Goal: Information Seeking & Learning: Compare options

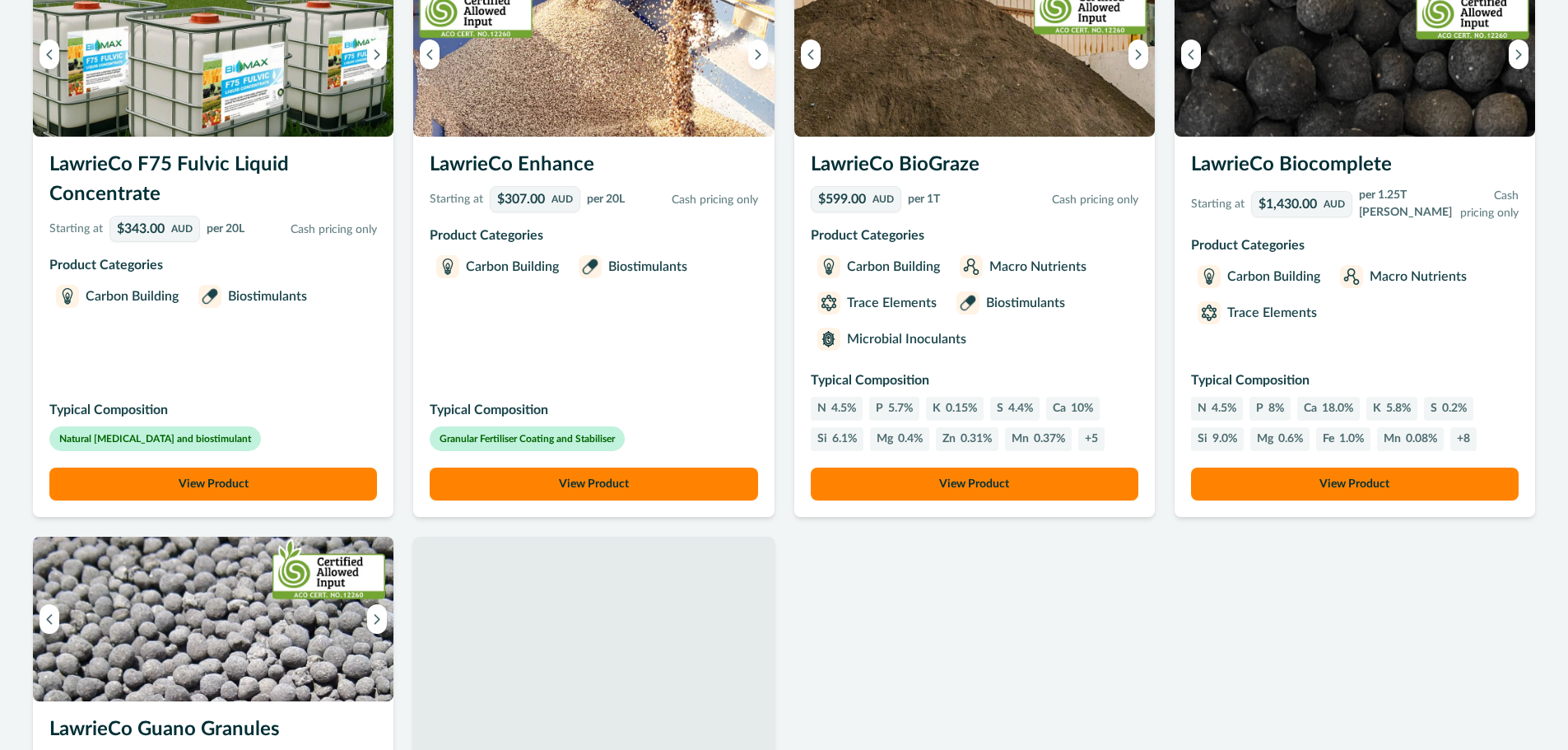
scroll to position [741, 0]
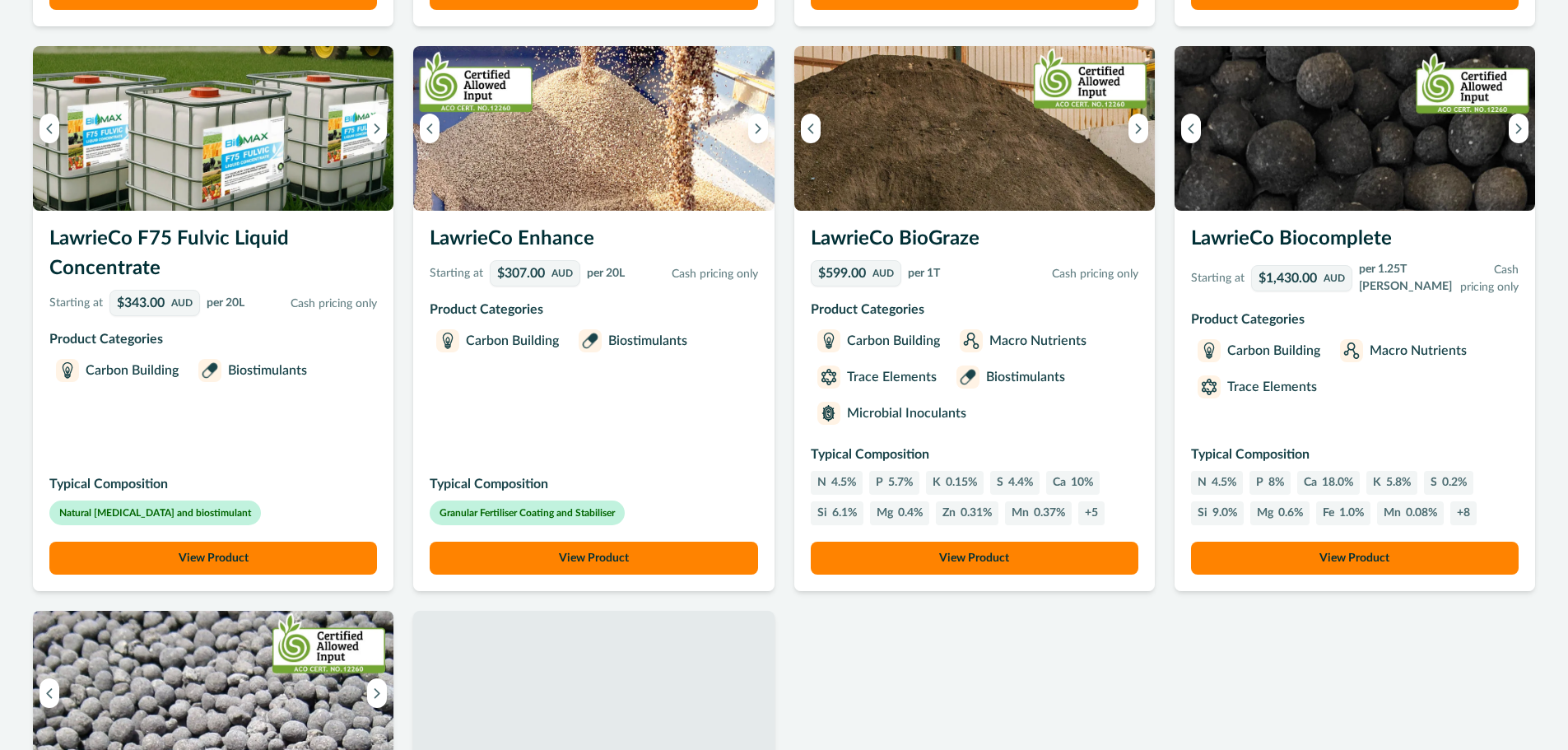
click at [238, 549] on button "View Product" at bounding box center [213, 558] width 328 height 33
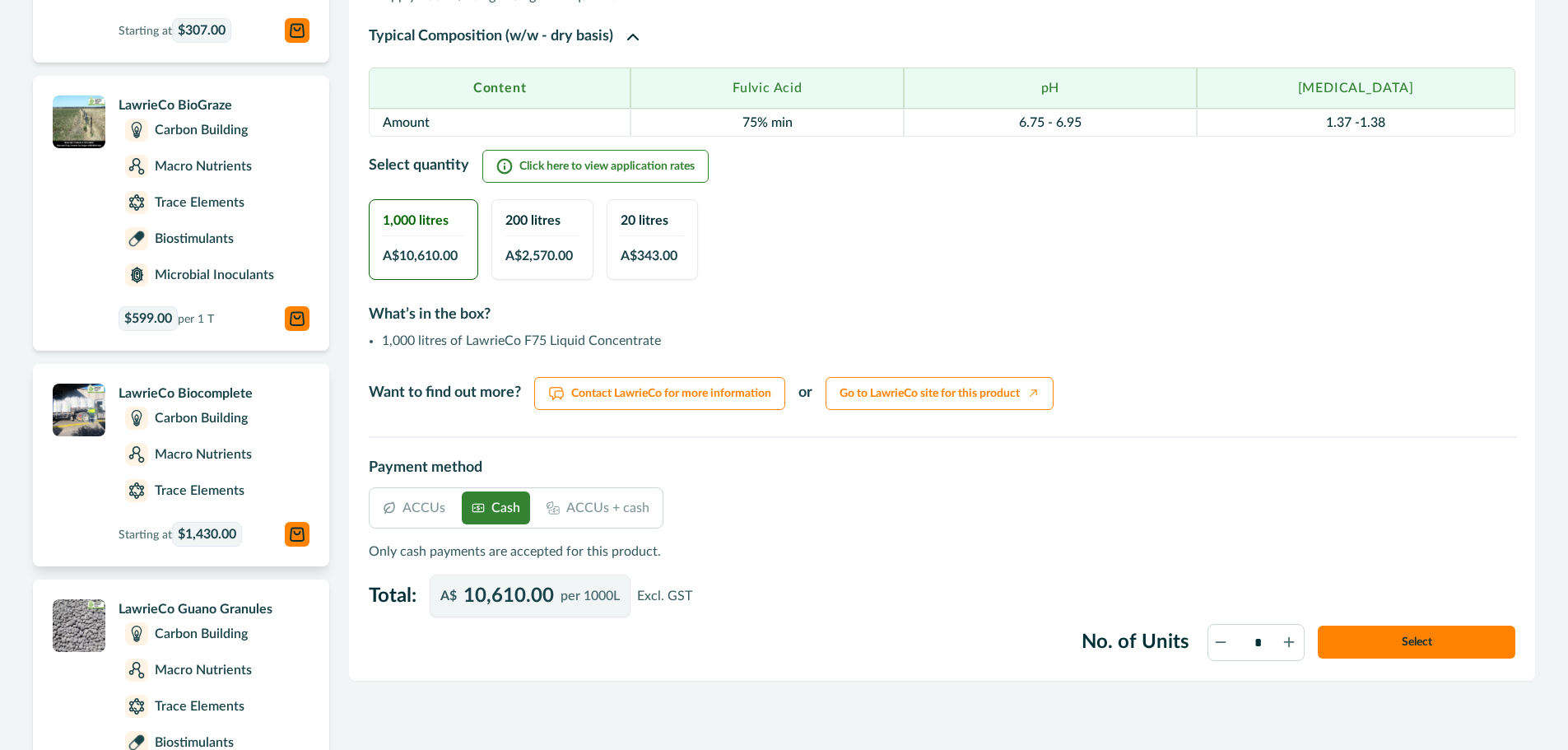
scroll to position [659, 0]
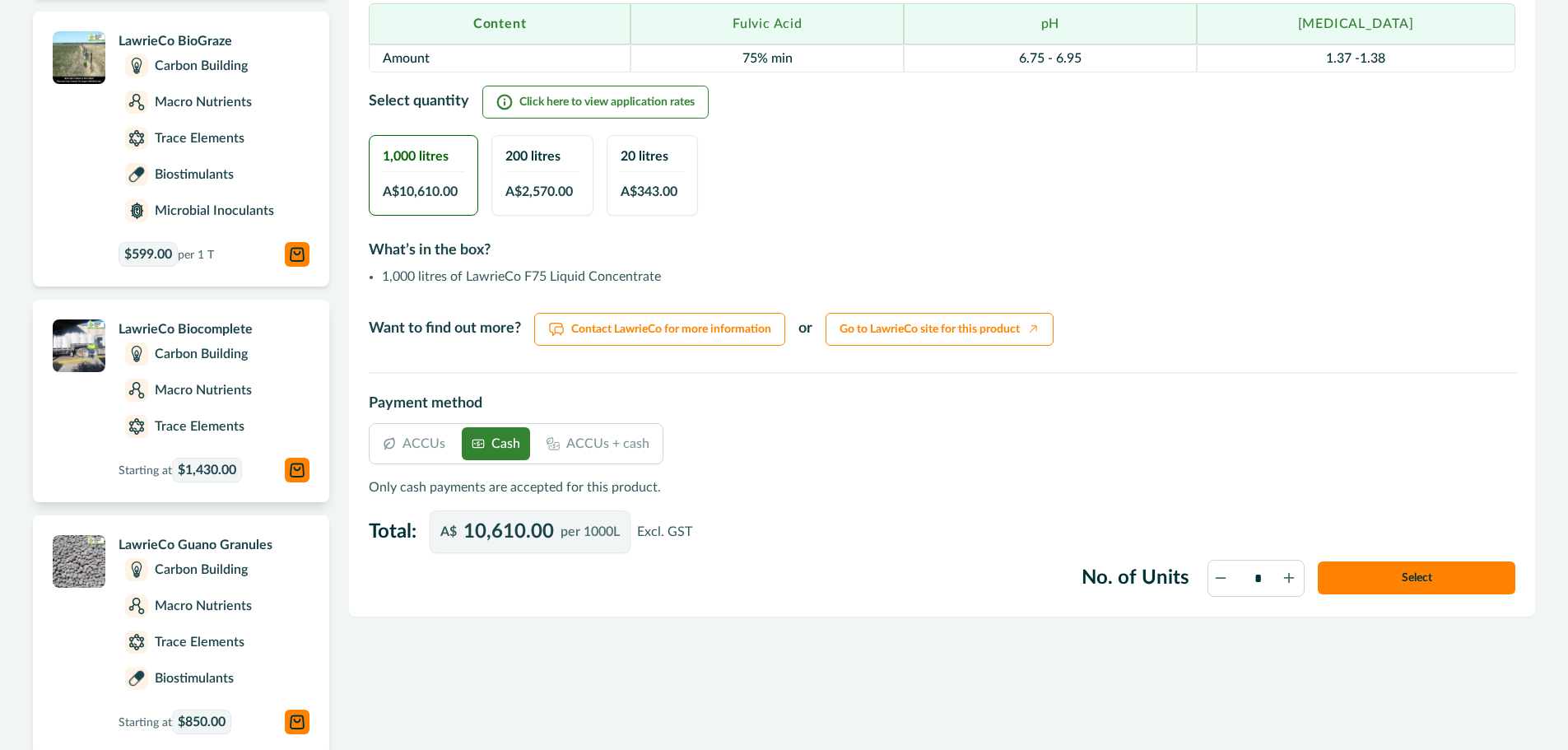
click at [176, 385] on p "Macro Nutrients" at bounding box center [203, 391] width 97 height 20
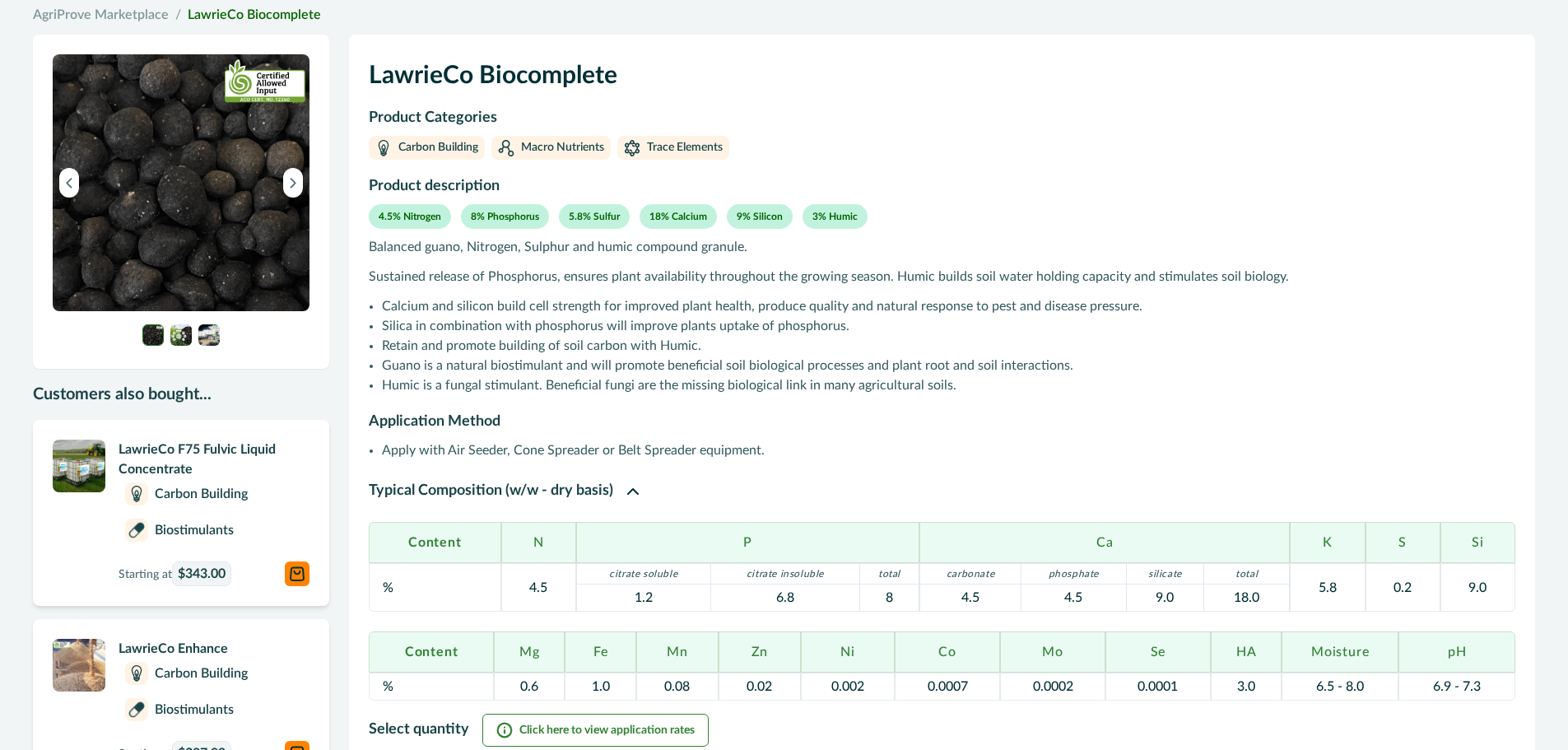
scroll to position [247, 0]
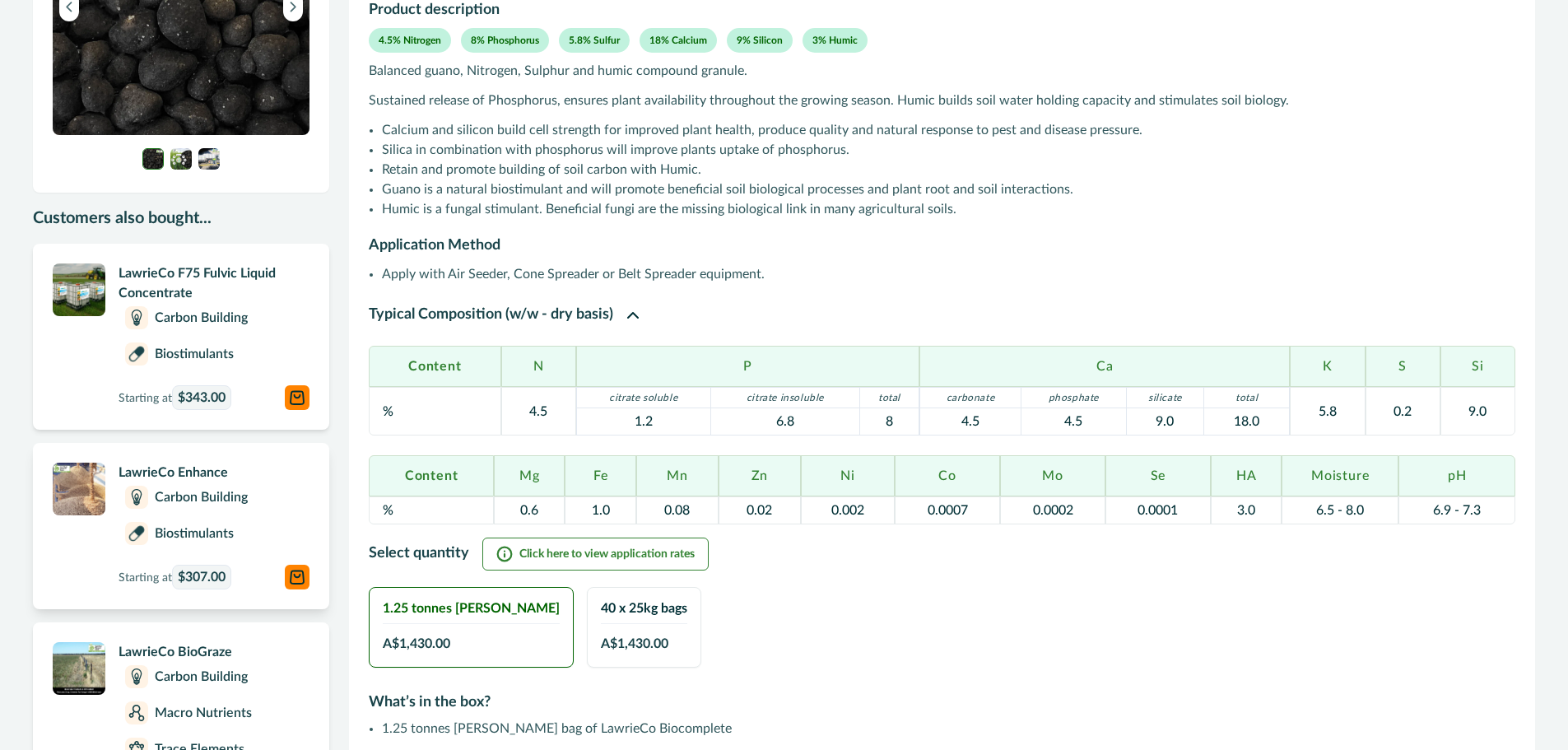
click at [168, 477] on p "LawrieCo Enhance" at bounding box center [214, 473] width 191 height 20
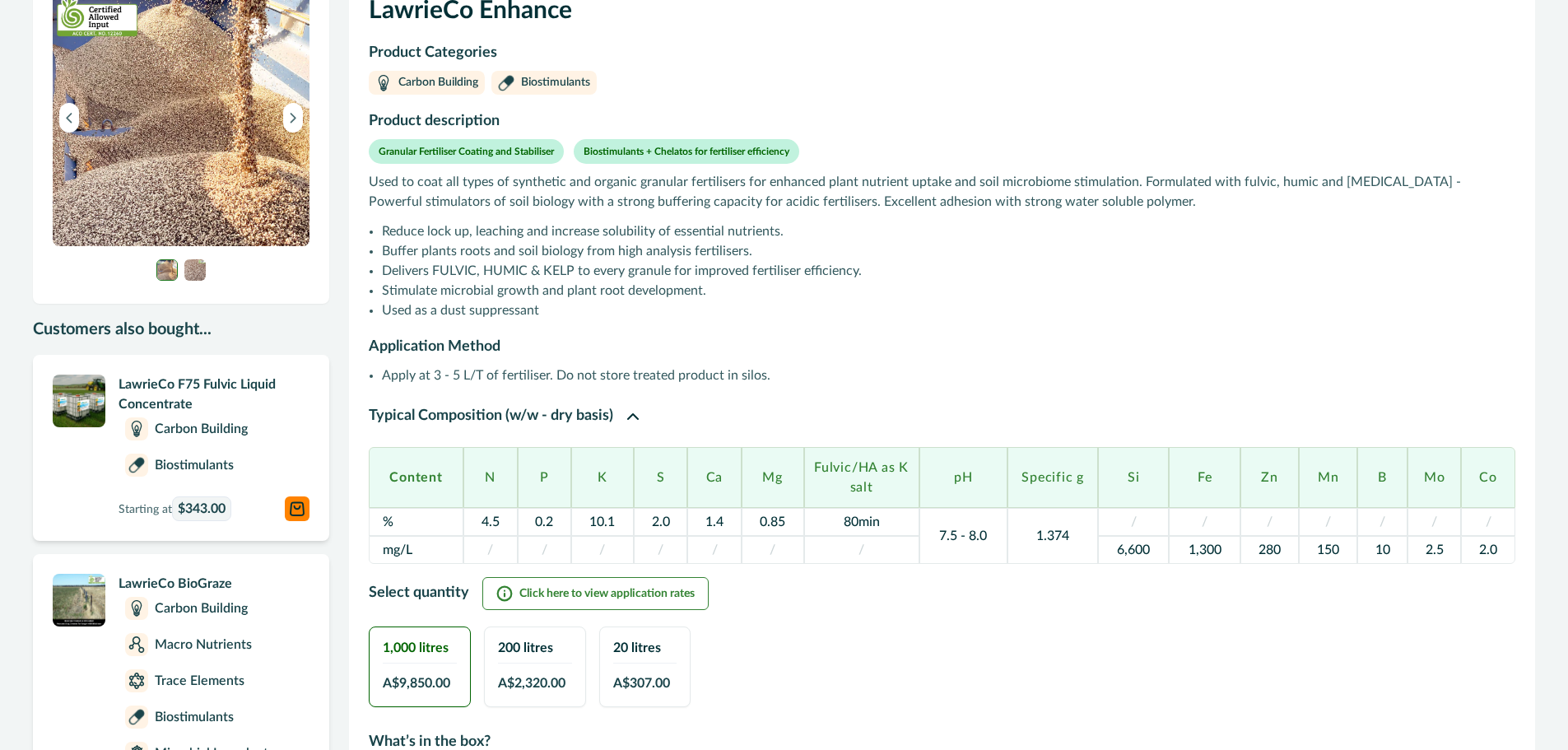
scroll to position [165, 0]
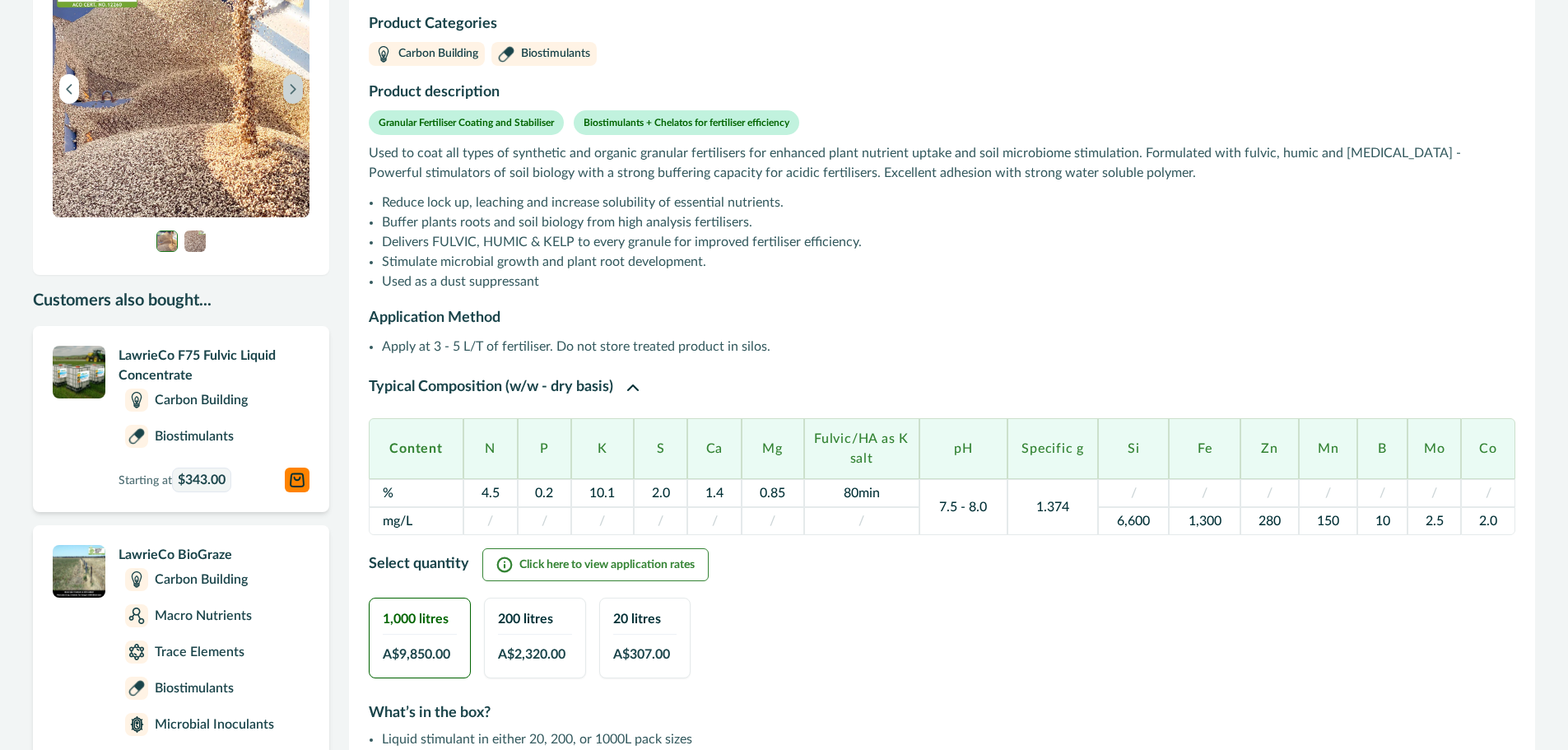
click at [296, 91] on icon "Next image" at bounding box center [293, 89] width 12 height 12
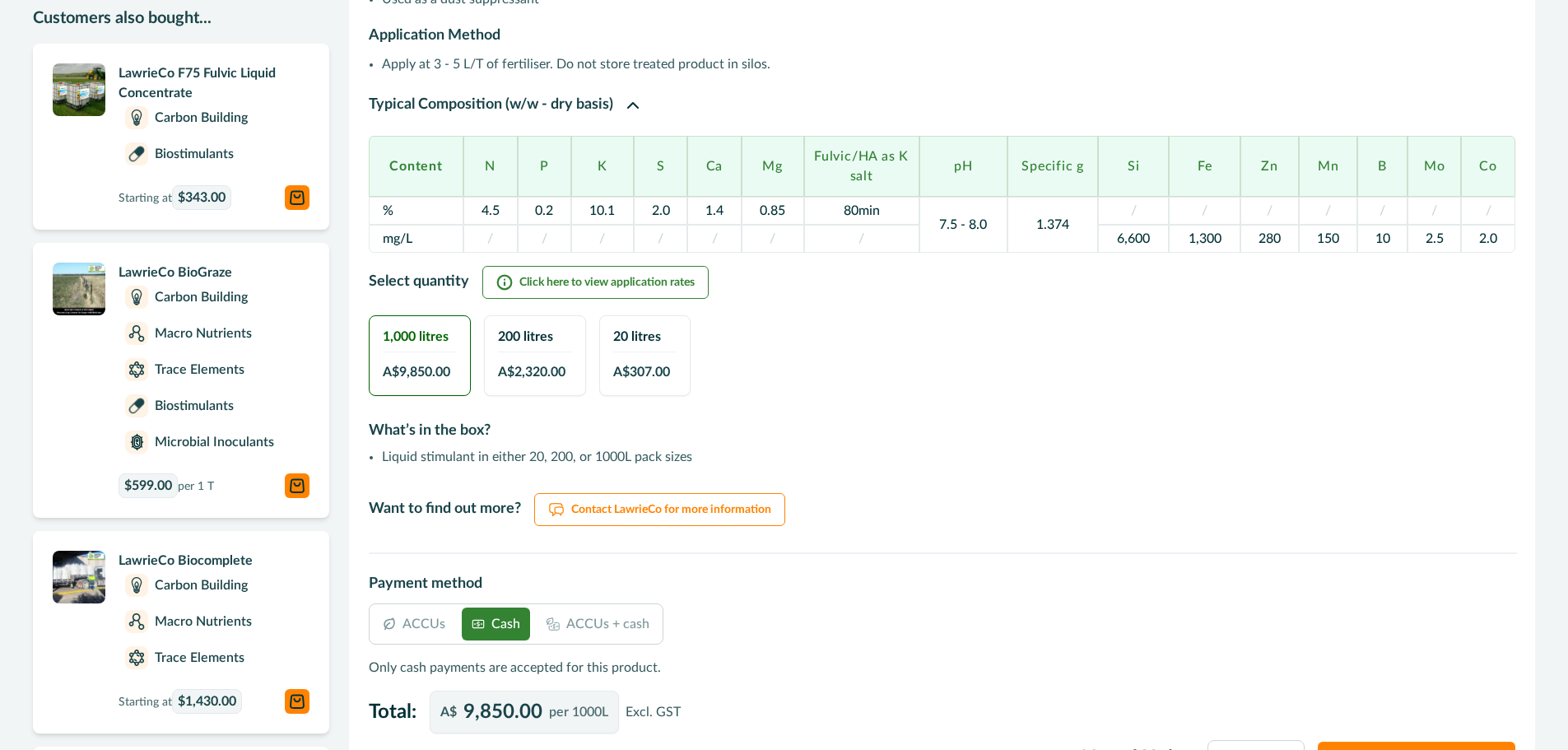
scroll to position [494, 0]
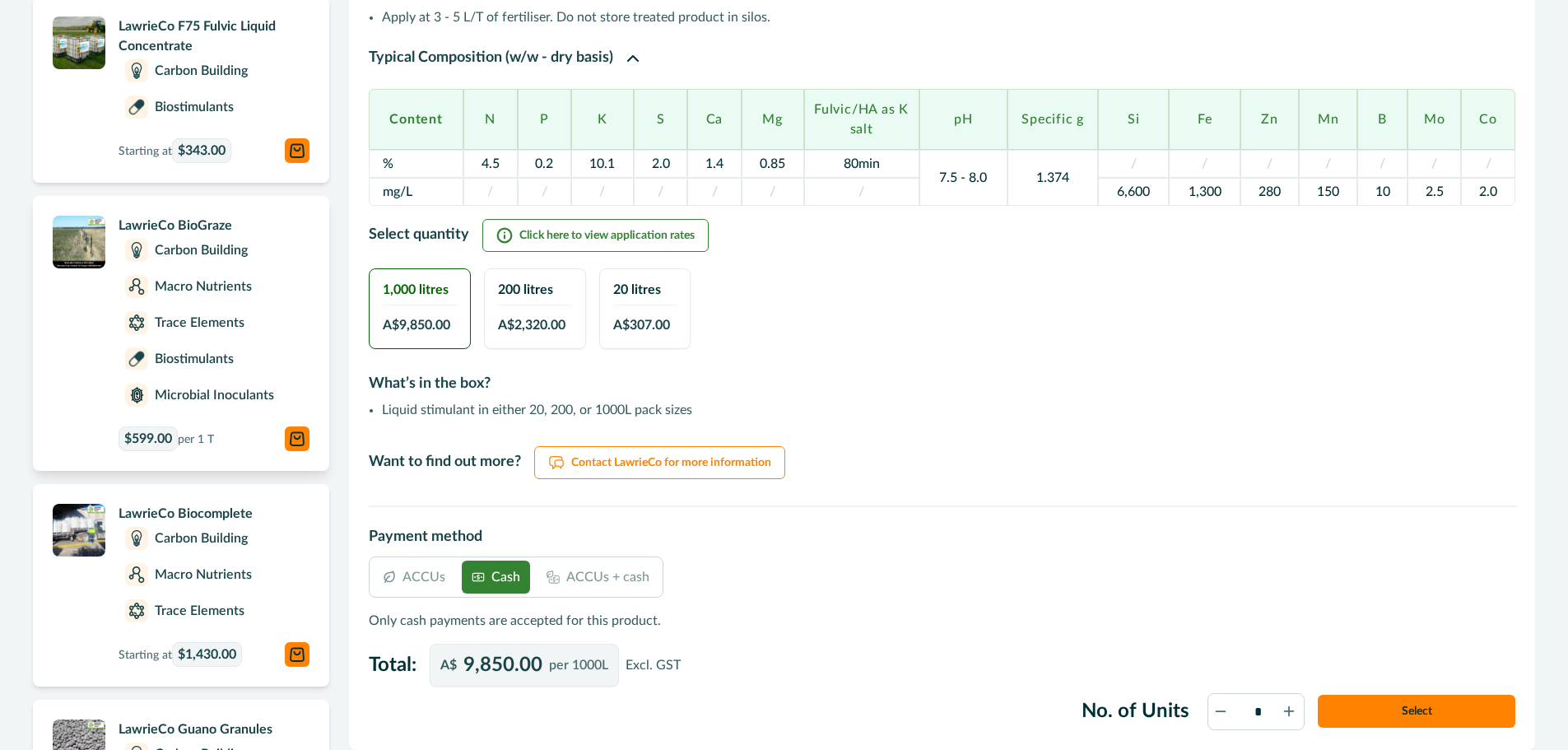
click at [196, 349] on p "Biostimulants" at bounding box center [194, 359] width 79 height 20
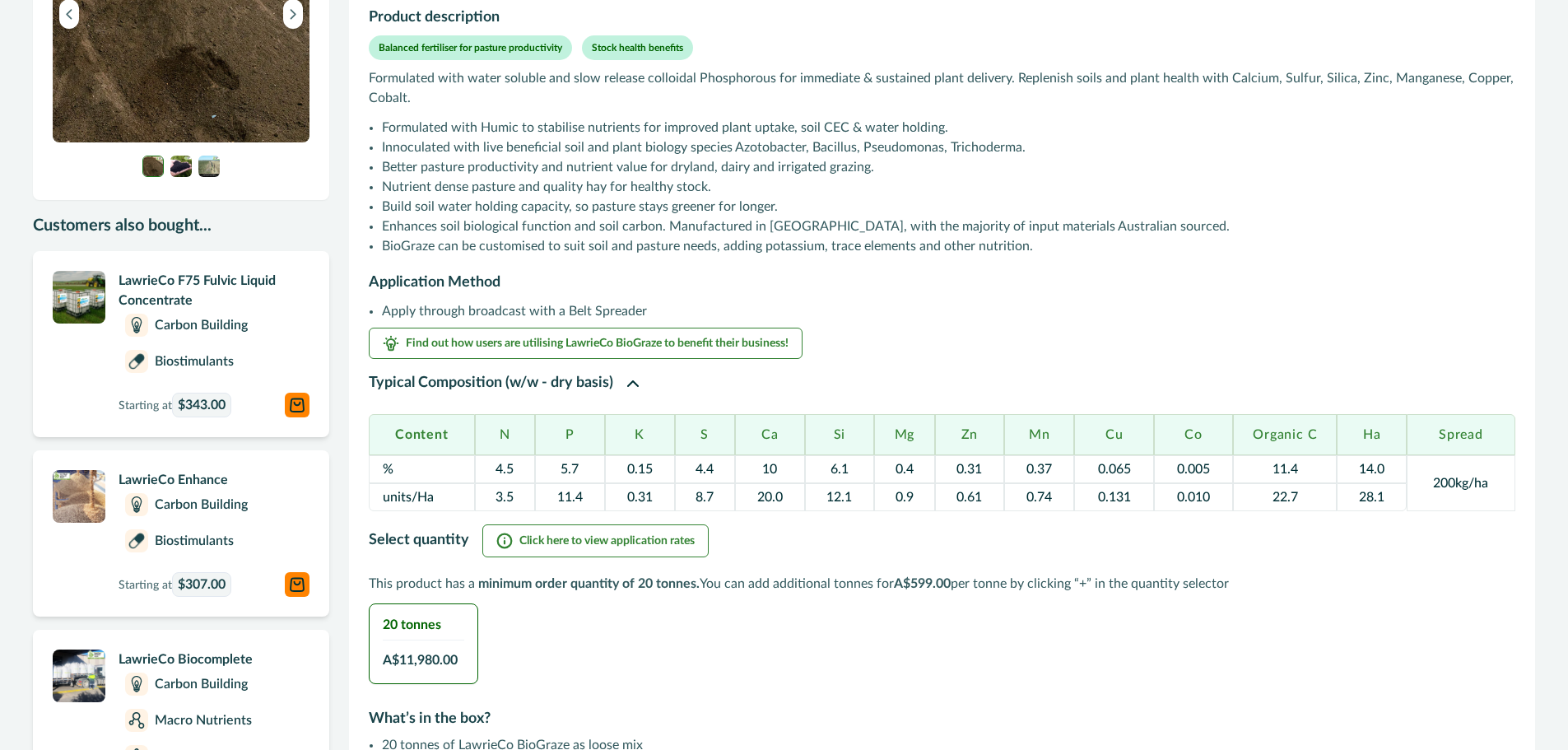
scroll to position [247, 0]
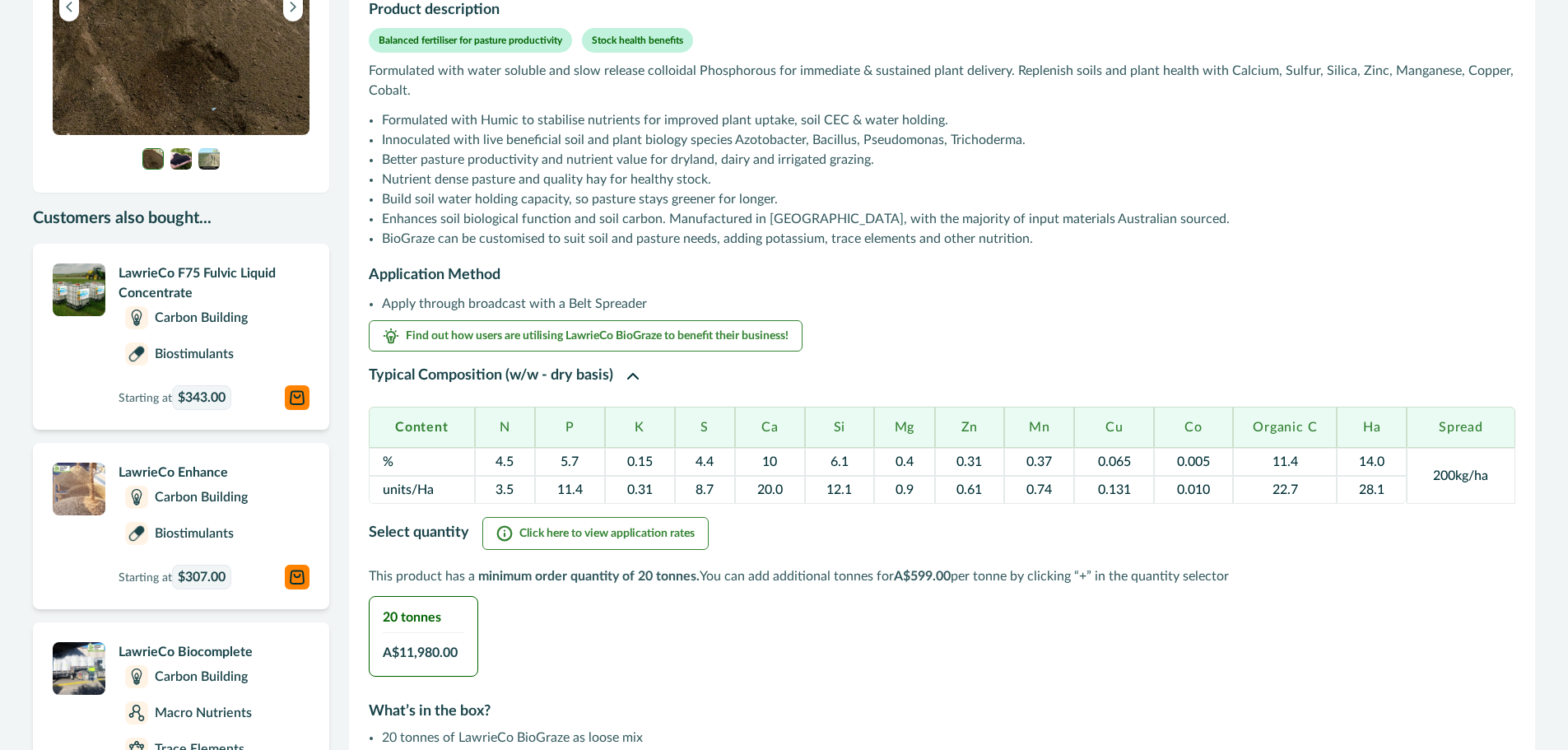
drag, startPoint x: 482, startPoint y: 577, endPoint x: 777, endPoint y: 609, distance: 296.7
click at [777, 609] on div "20 tonnes A$ 11,980.00" at bounding box center [941, 636] width 1146 height 80
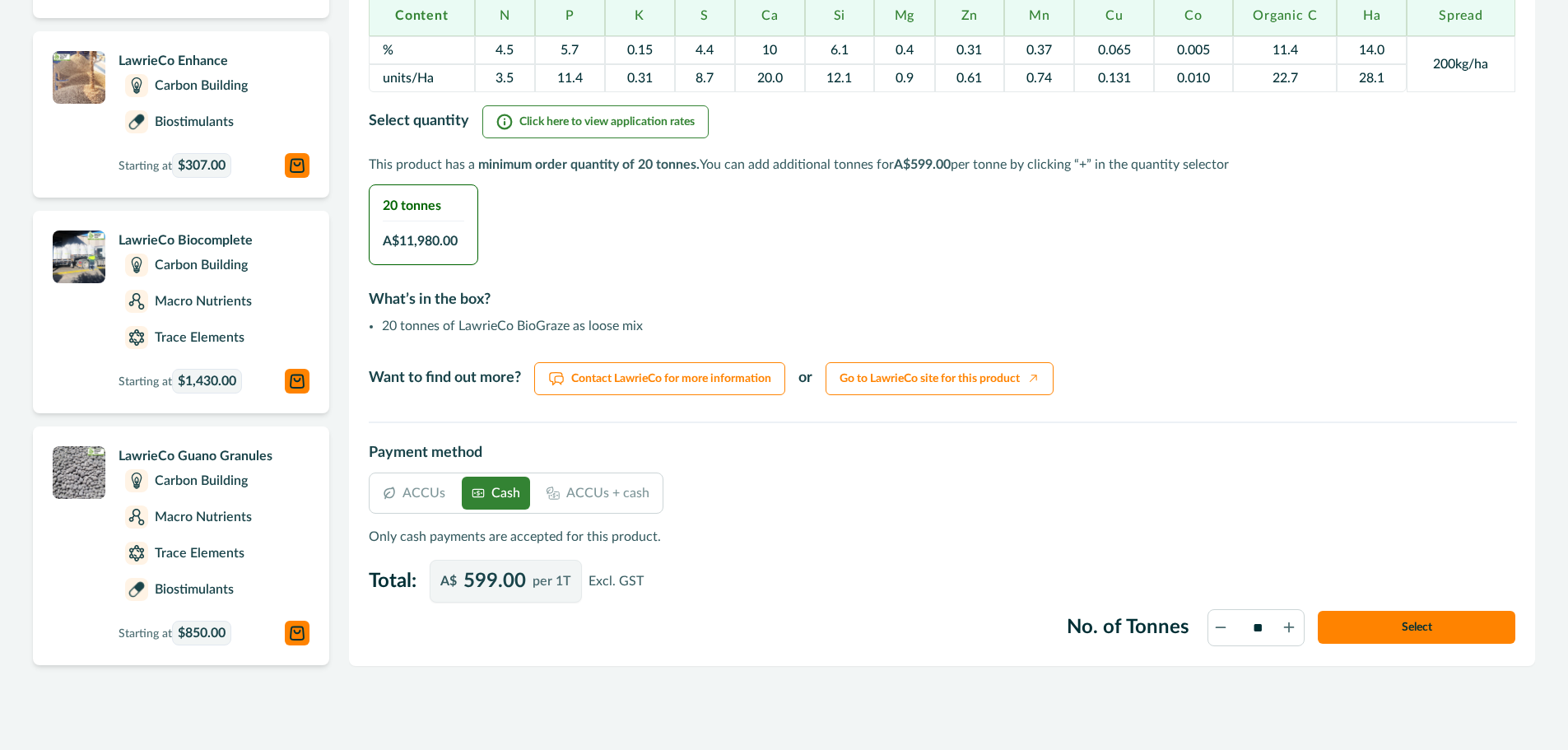
scroll to position [666, 0]
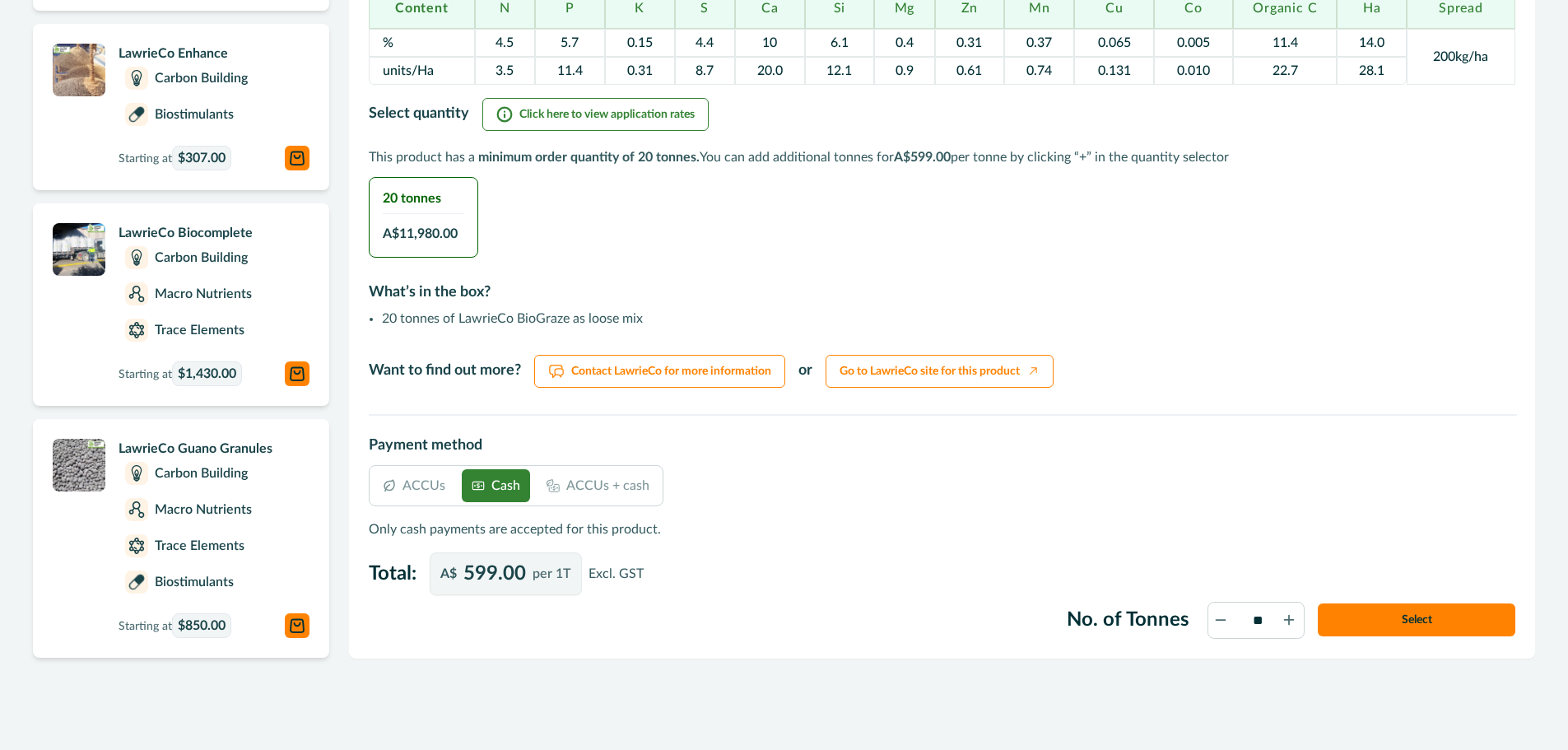
click at [596, 498] on div "ACCUs + cash" at bounding box center [598, 486] width 123 height 33
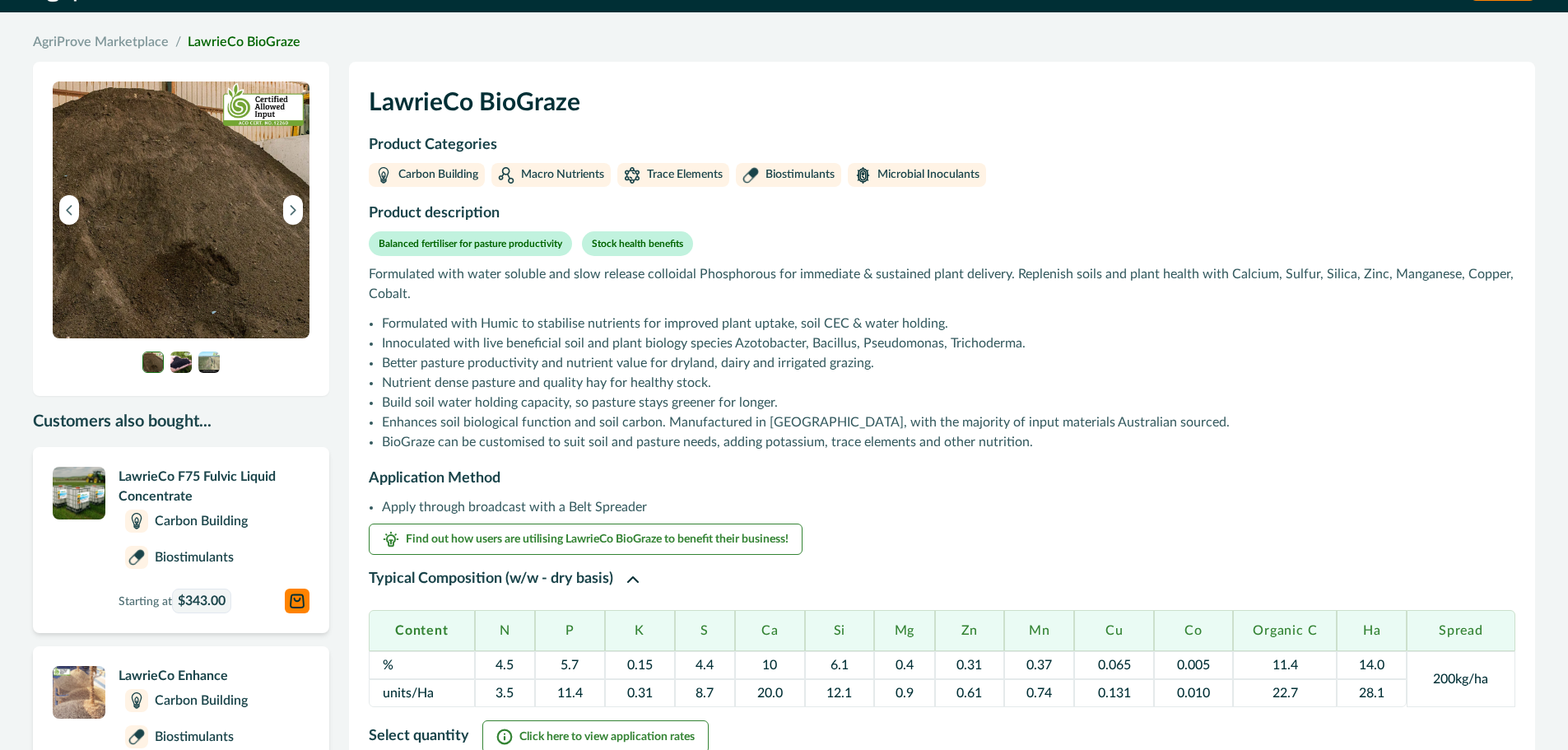
scroll to position [0, 0]
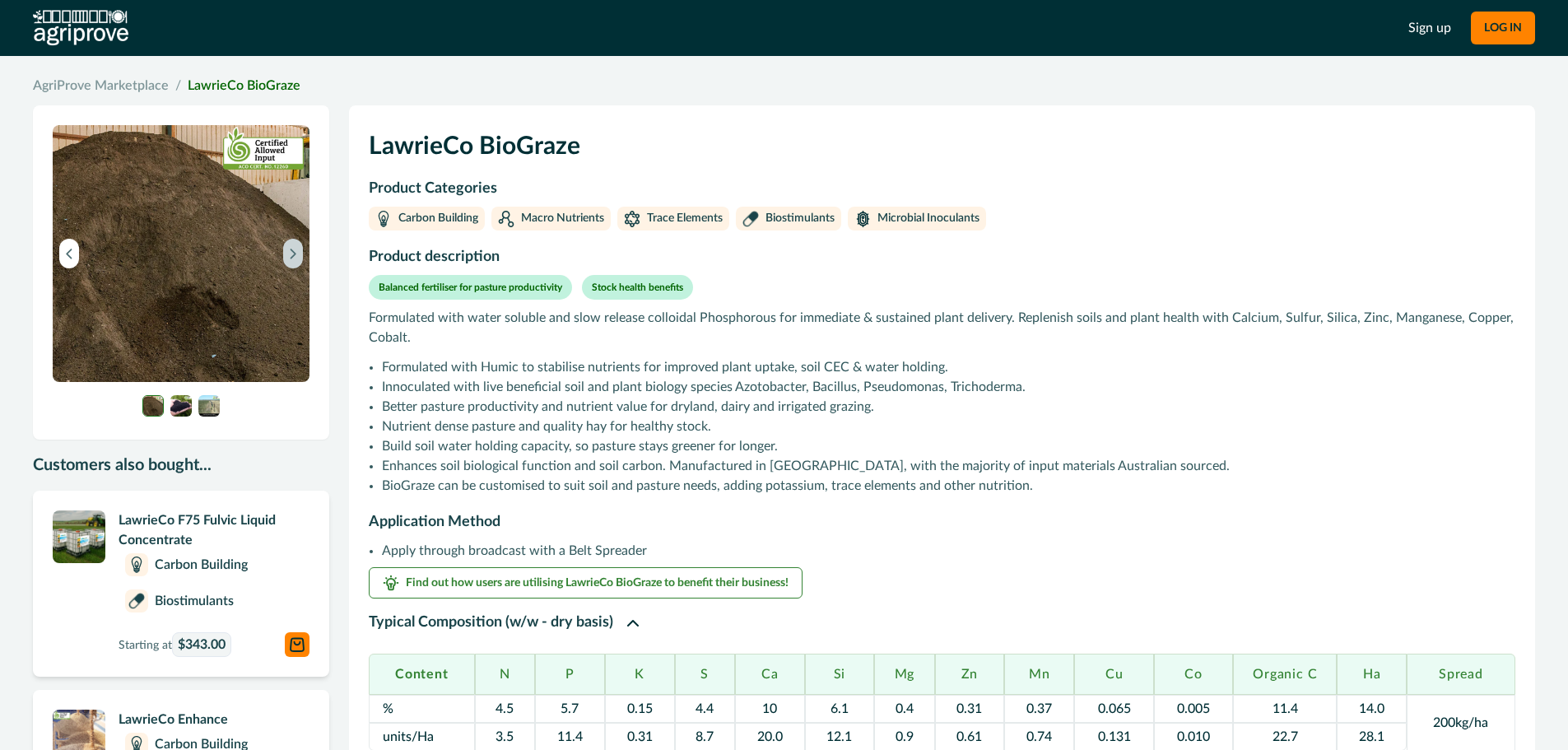
click at [287, 248] on icon "Next image" at bounding box center [293, 253] width 12 height 12
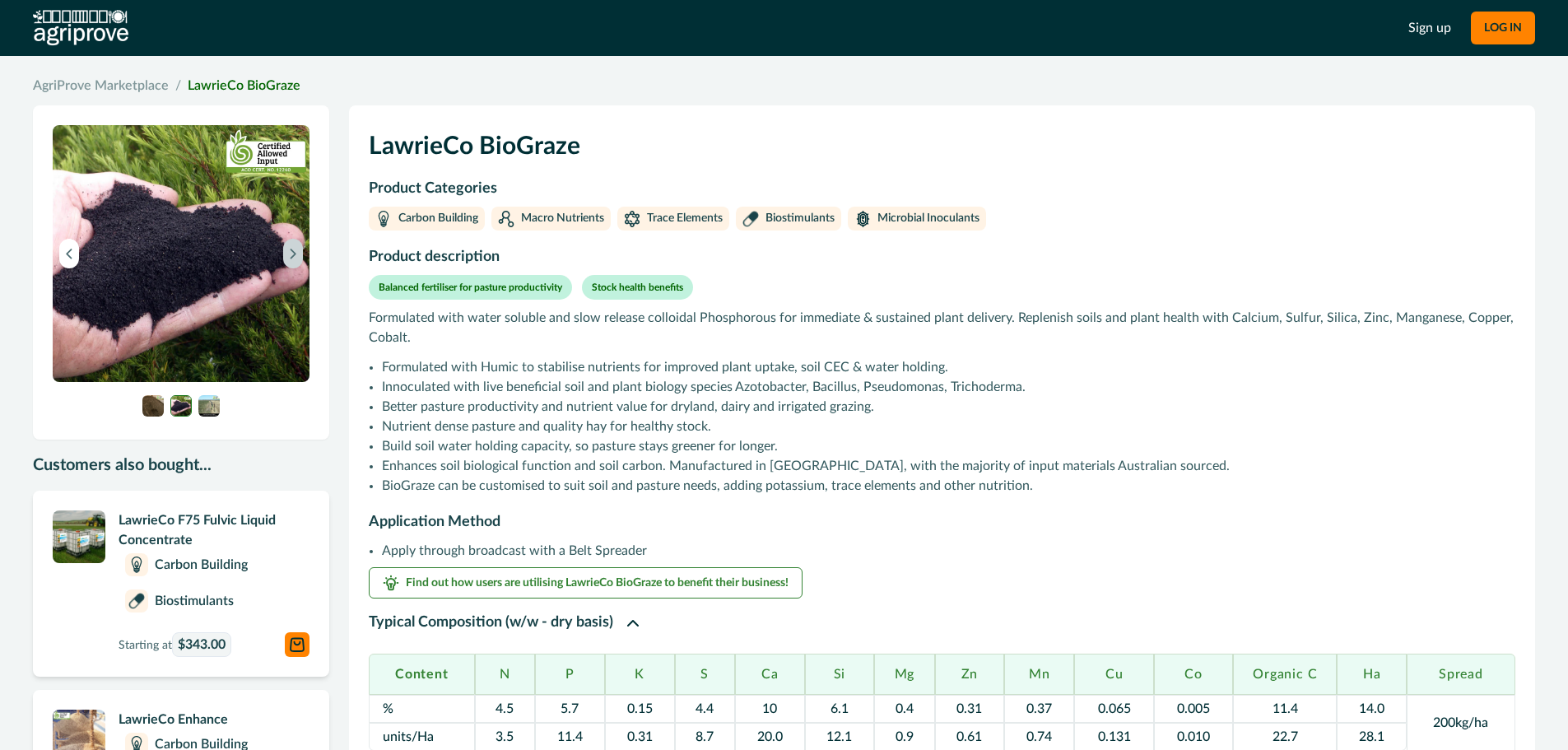
click at [287, 248] on icon "Next image" at bounding box center [293, 253] width 12 height 12
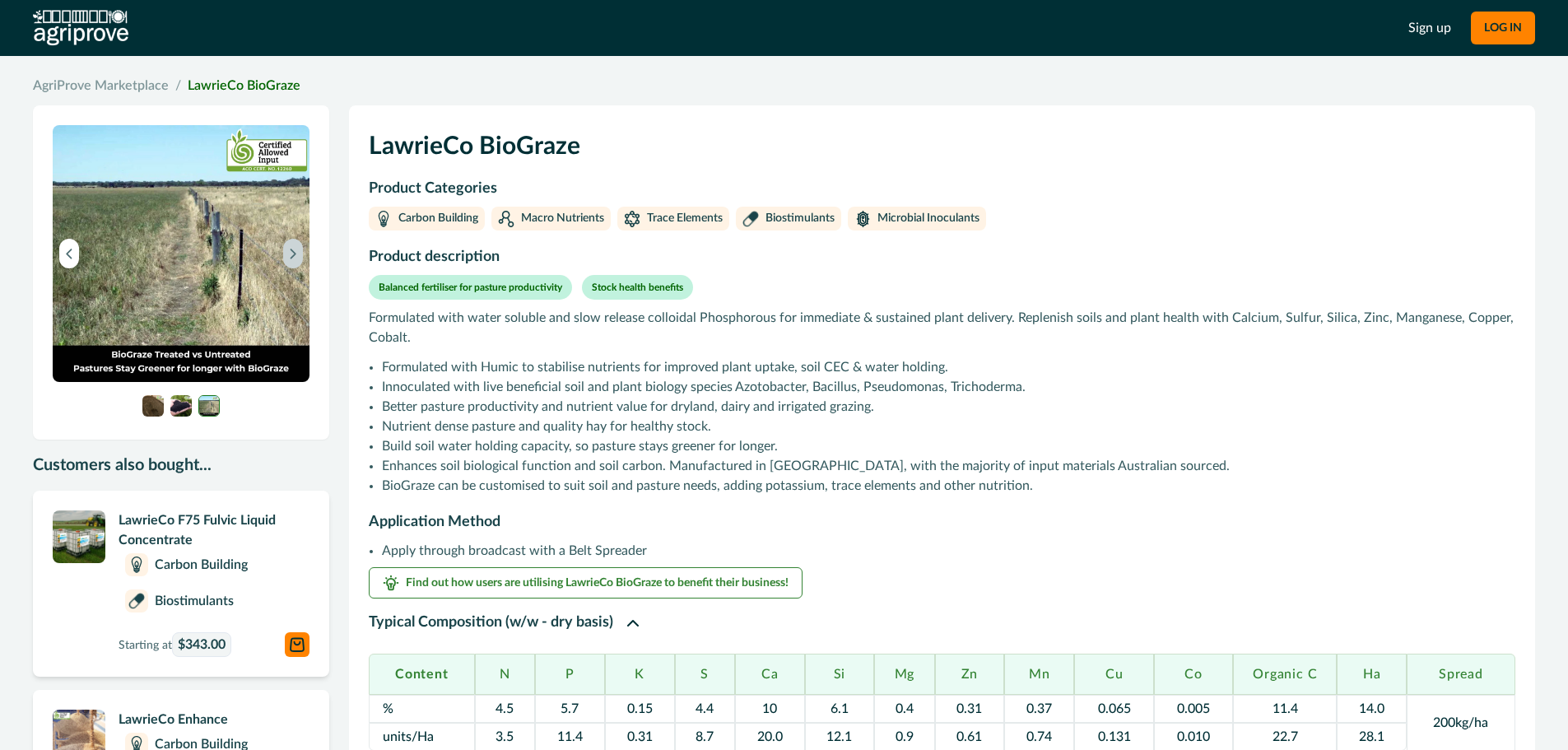
click at [287, 248] on icon "Next image" at bounding box center [293, 253] width 12 height 12
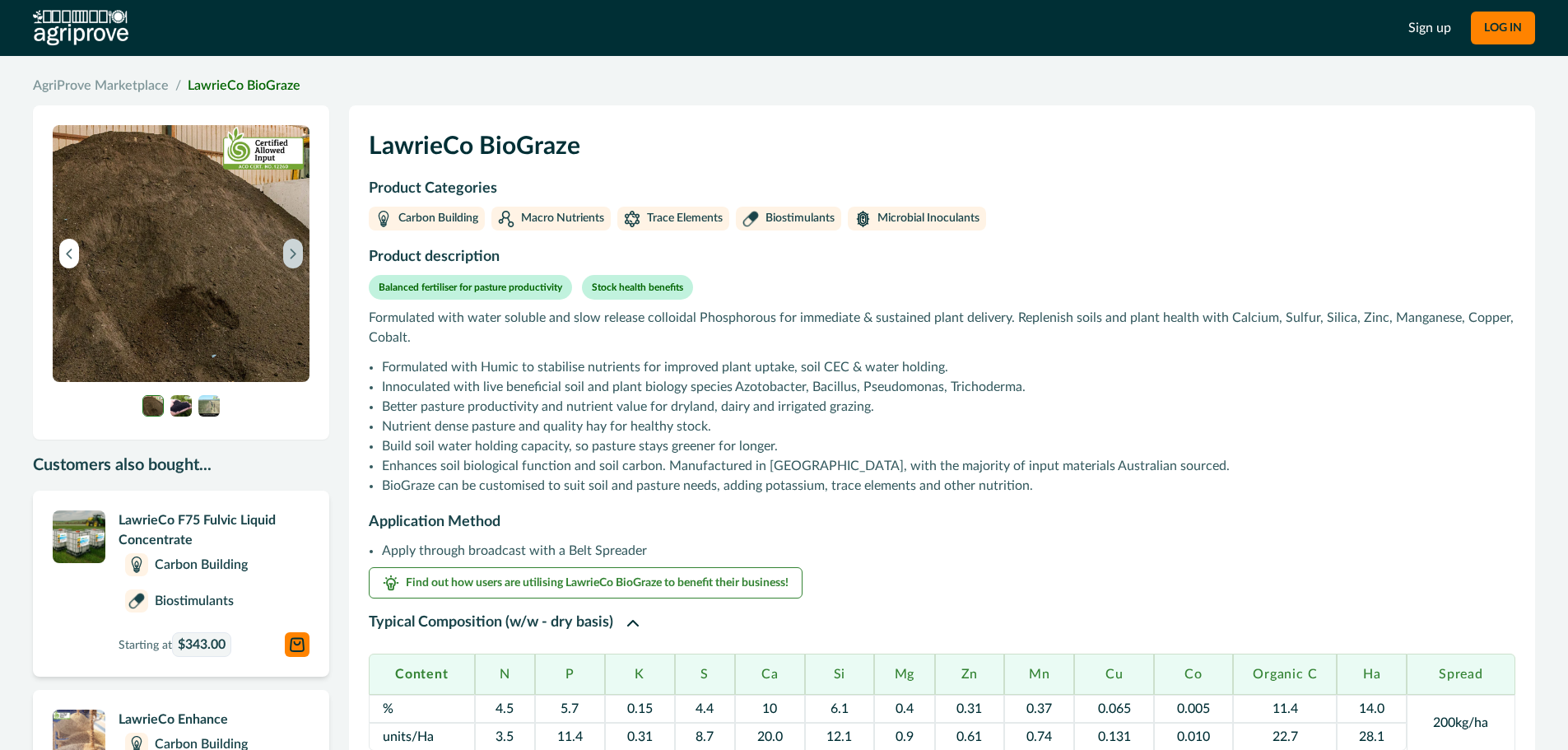
click at [287, 248] on icon "Next image" at bounding box center [293, 253] width 12 height 12
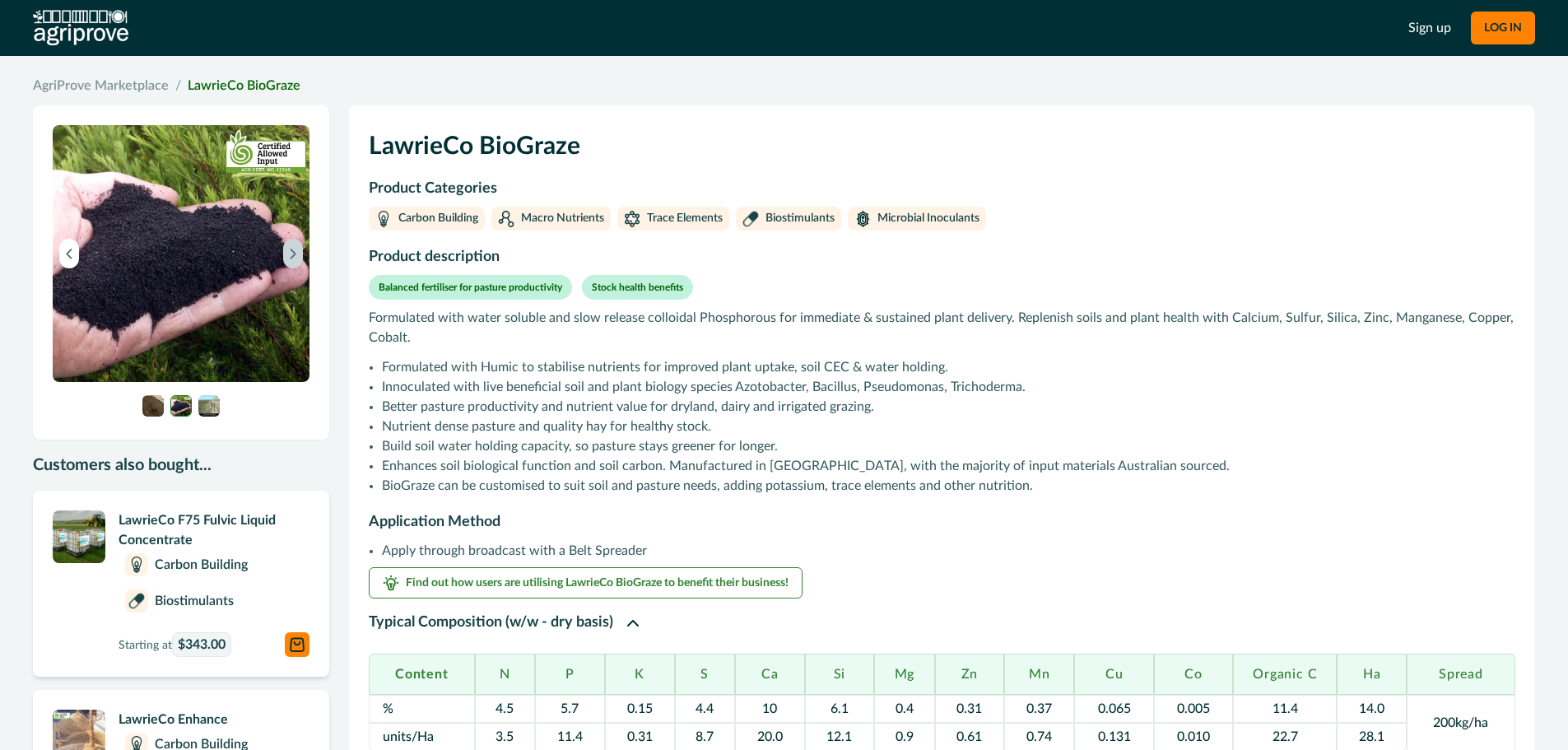
click at [287, 248] on icon "Next image" at bounding box center [293, 253] width 12 height 12
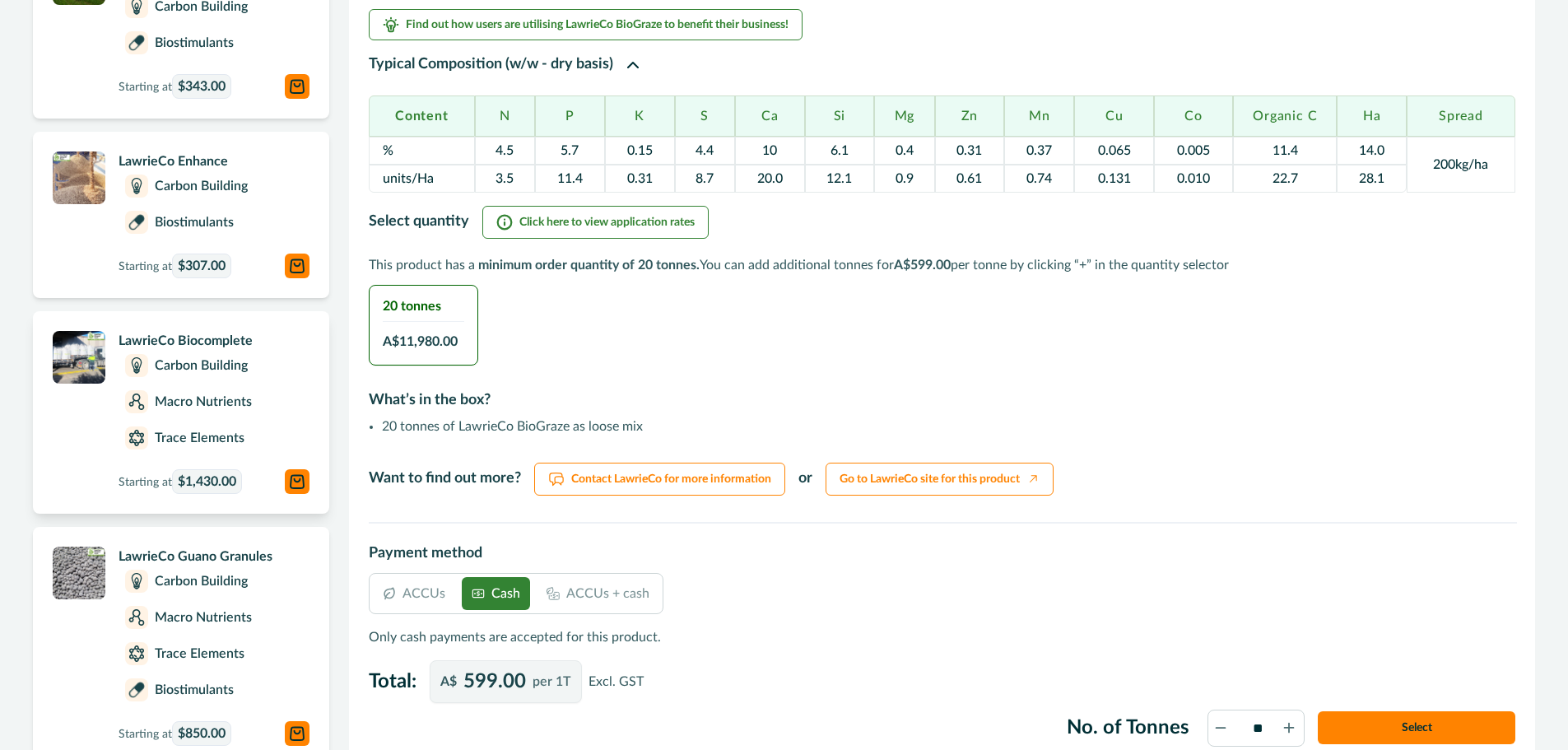
scroll to position [659, 0]
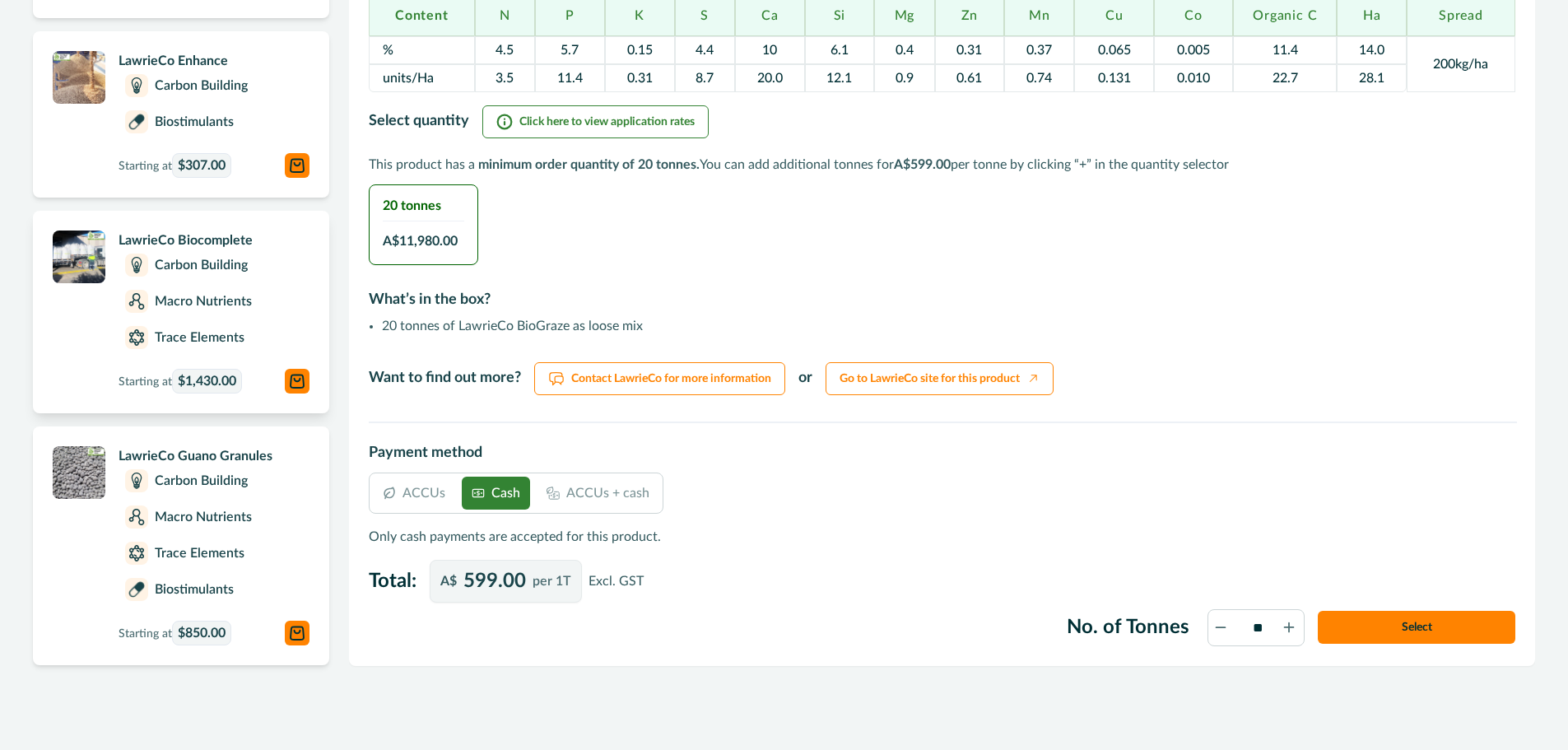
click at [127, 235] on p "LawrieCo Biocomplete" at bounding box center [214, 241] width 191 height 20
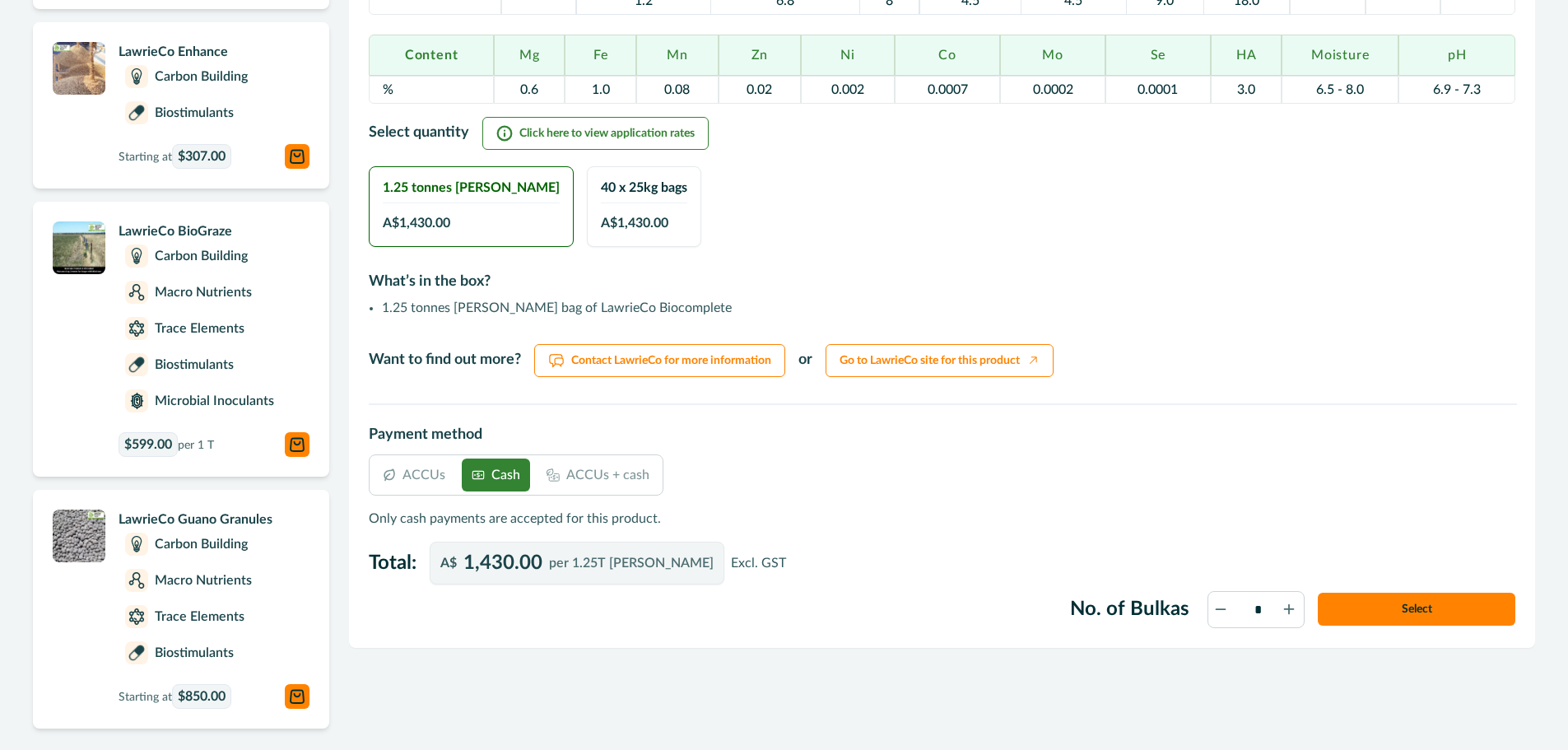
scroll to position [573, 0]
